Goal: Task Accomplishment & Management: Use online tool/utility

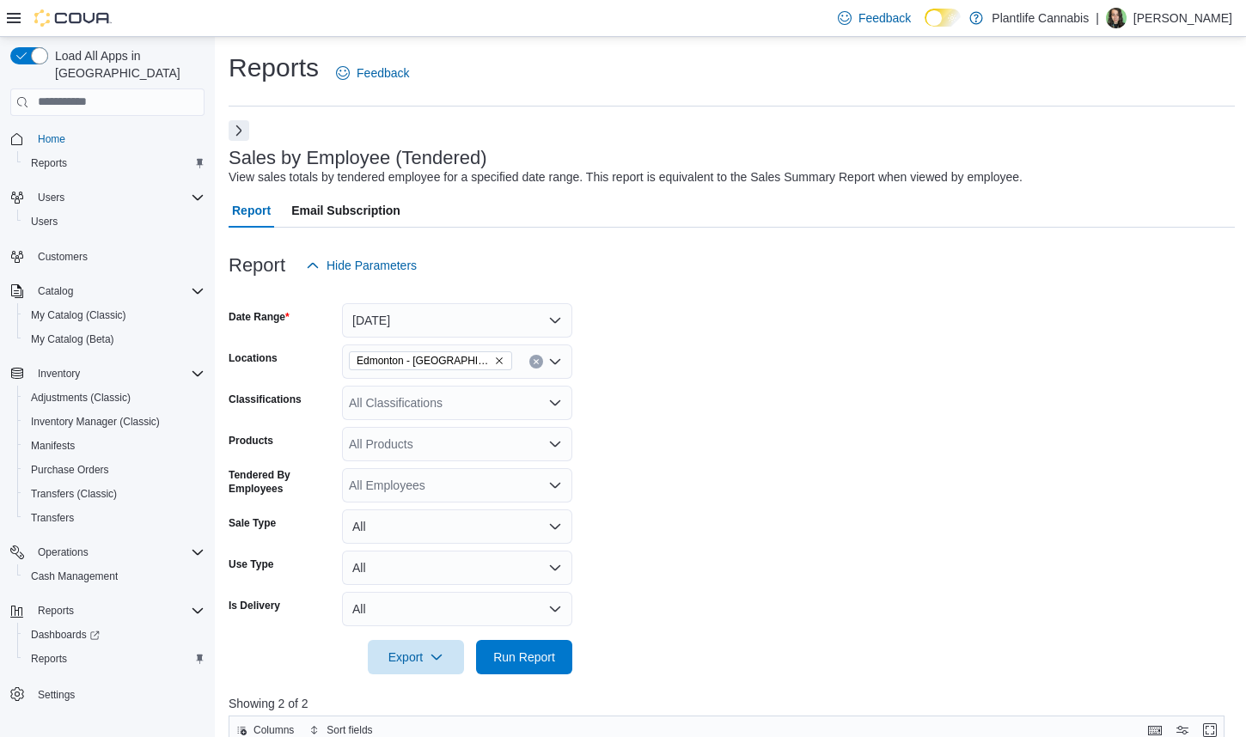
scroll to position [283, 0]
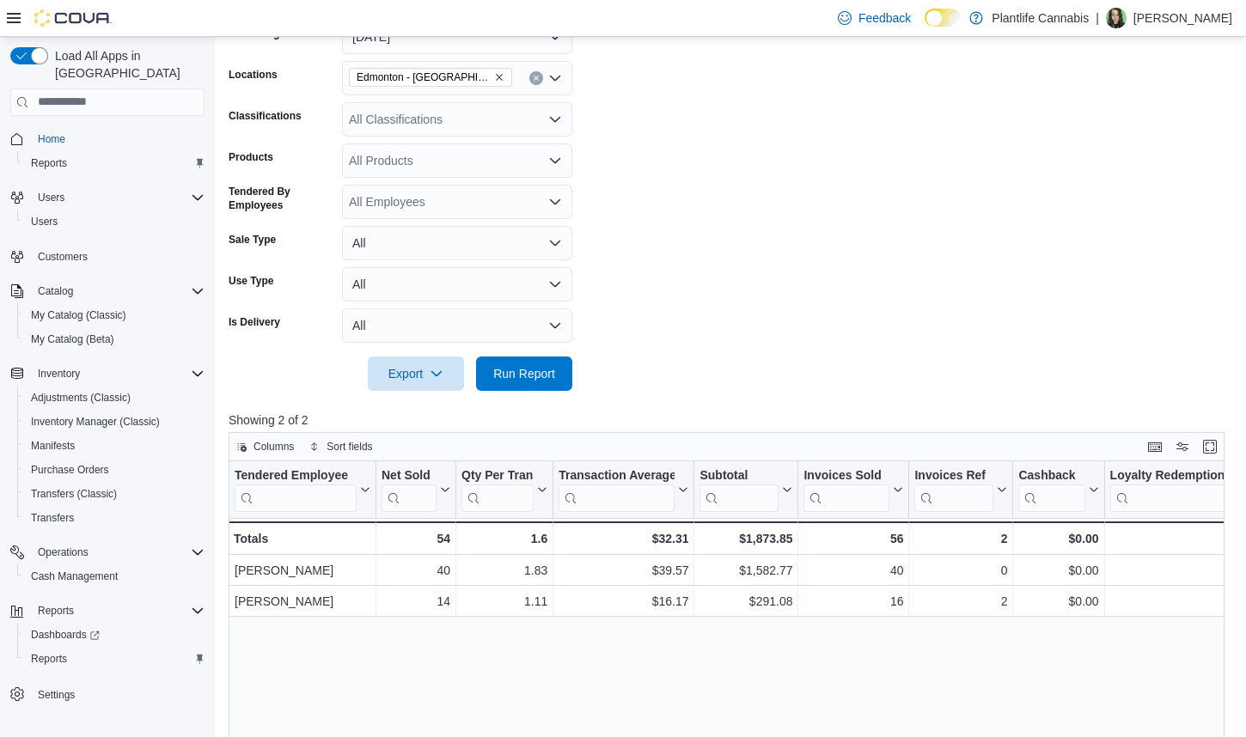
click at [704, 303] on form "Date Range [DATE] Locations [GEOGRAPHIC_DATA] - Harvest Pointe Classifications …" at bounding box center [731, 195] width 1006 height 392
click at [545, 386] on span "Run Report" at bounding box center [524, 373] width 76 height 34
click at [393, 116] on div "All Classifications" at bounding box center [457, 119] width 230 height 34
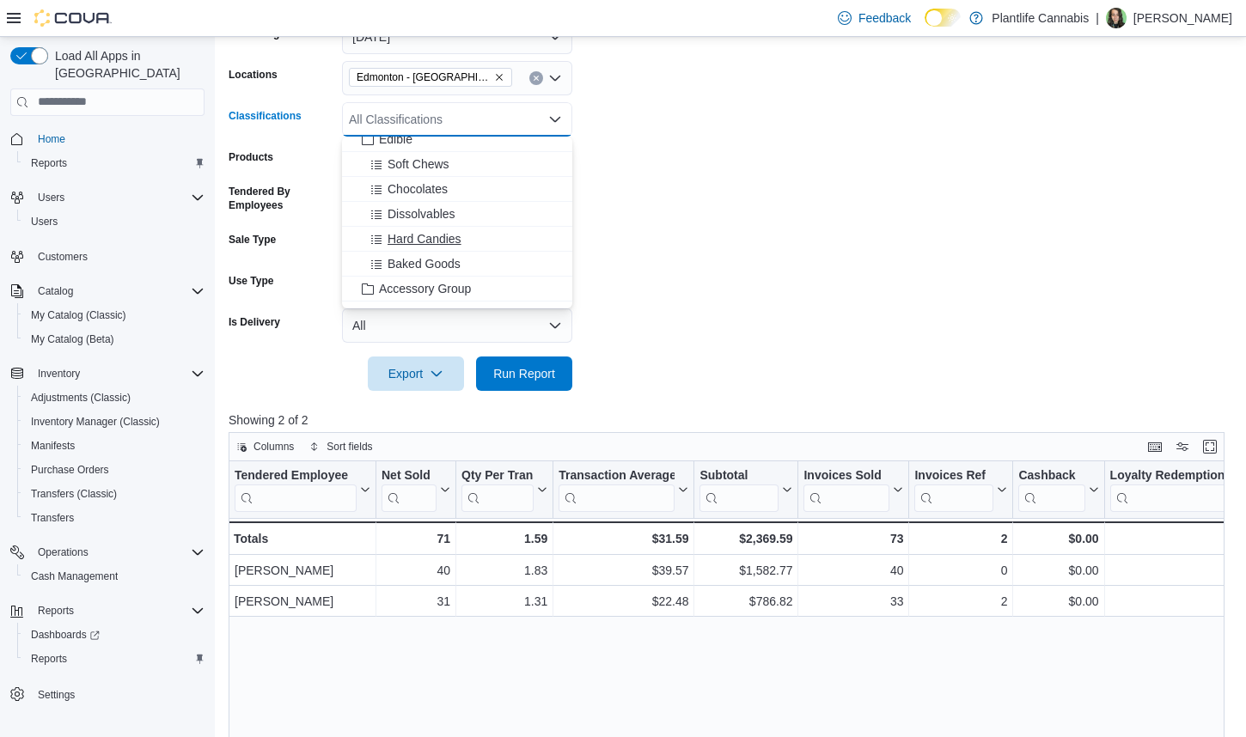
scroll to position [112, 0]
click at [463, 284] on span "Accessory Group" at bounding box center [425, 285] width 92 height 17
click at [527, 391] on div at bounding box center [731, 401] width 1006 height 21
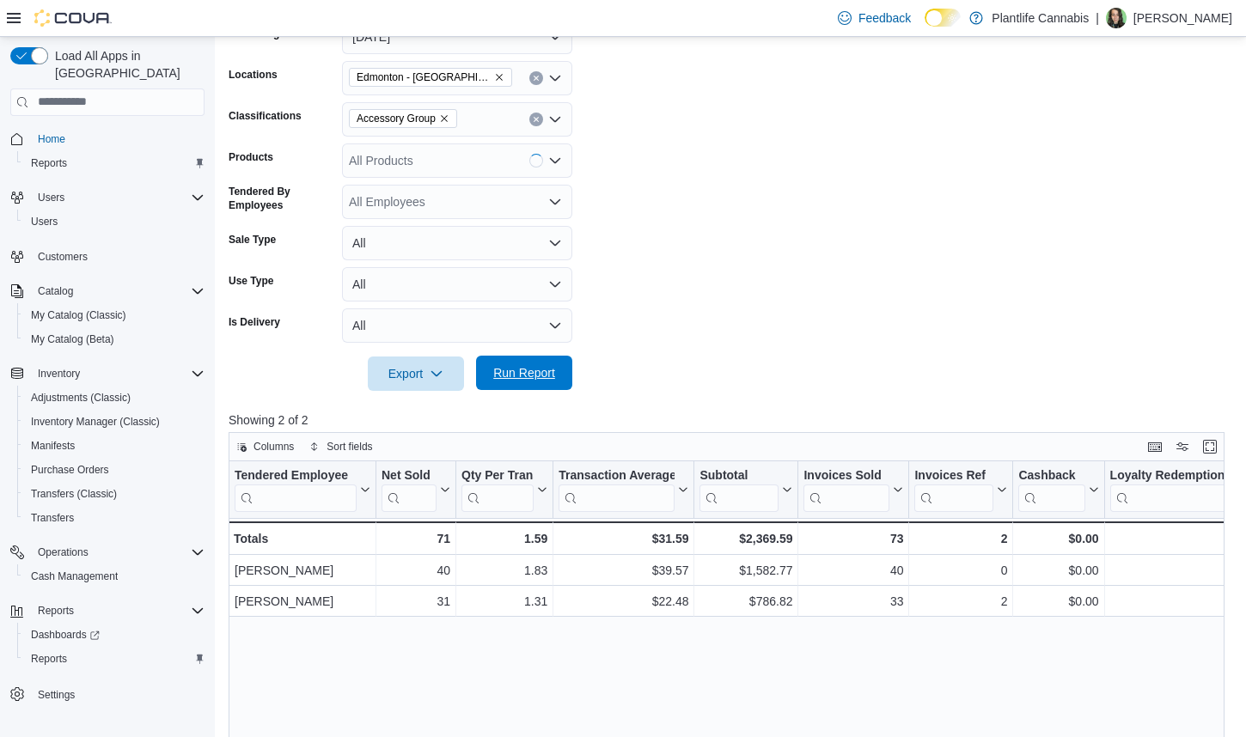
click at [529, 385] on span "Run Report" at bounding box center [524, 373] width 76 height 34
click at [449, 119] on icon "Remove Accessory Group from selection in this group" at bounding box center [444, 118] width 10 height 10
click at [539, 376] on span "Run Report" at bounding box center [524, 372] width 62 height 17
